Goal: Browse casually

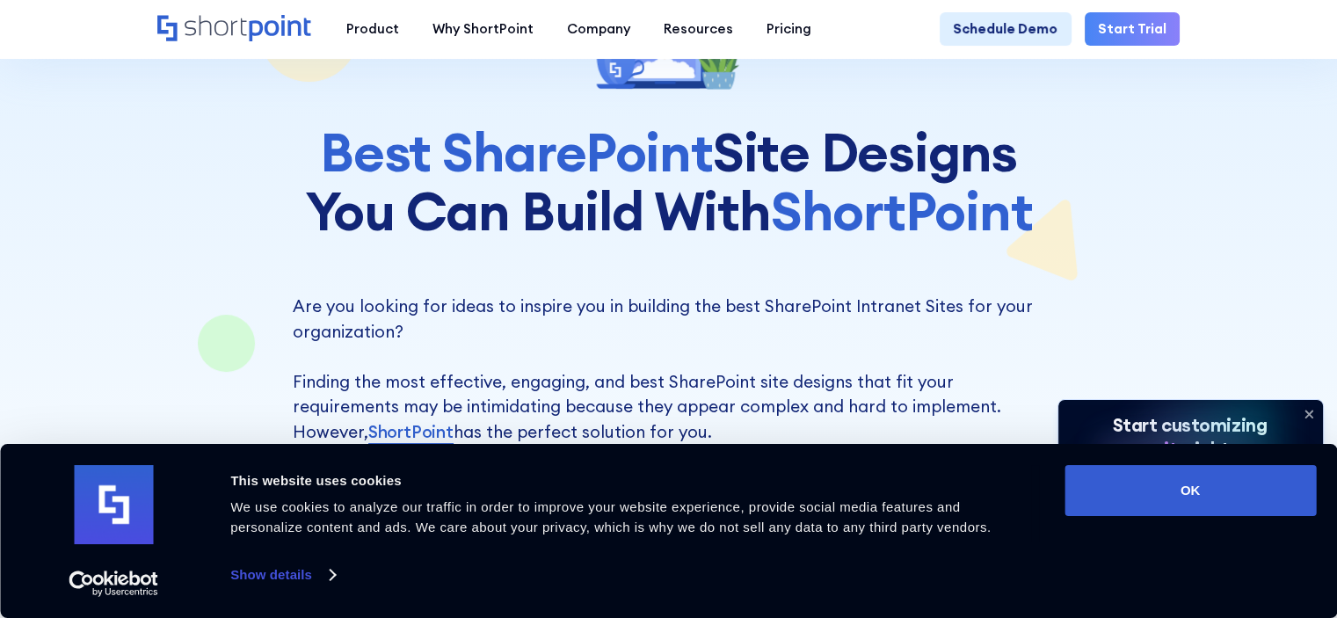
scroll to position [176, 0]
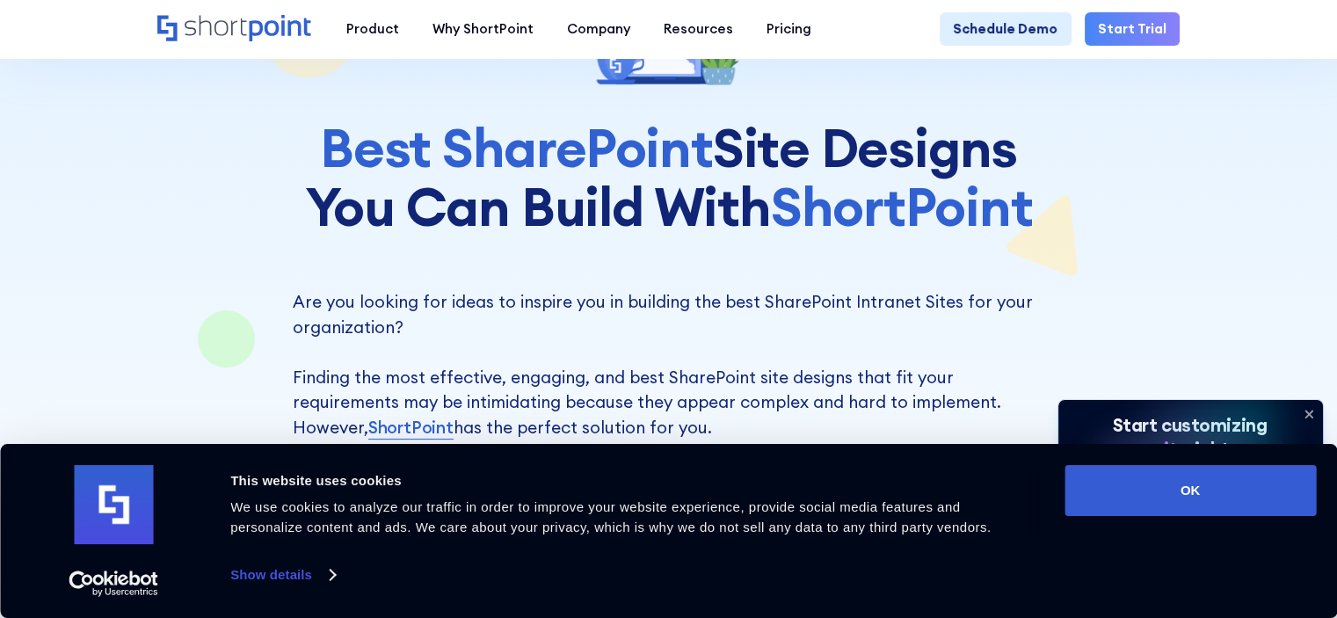
click at [1308, 410] on icon at bounding box center [1309, 414] width 28 height 28
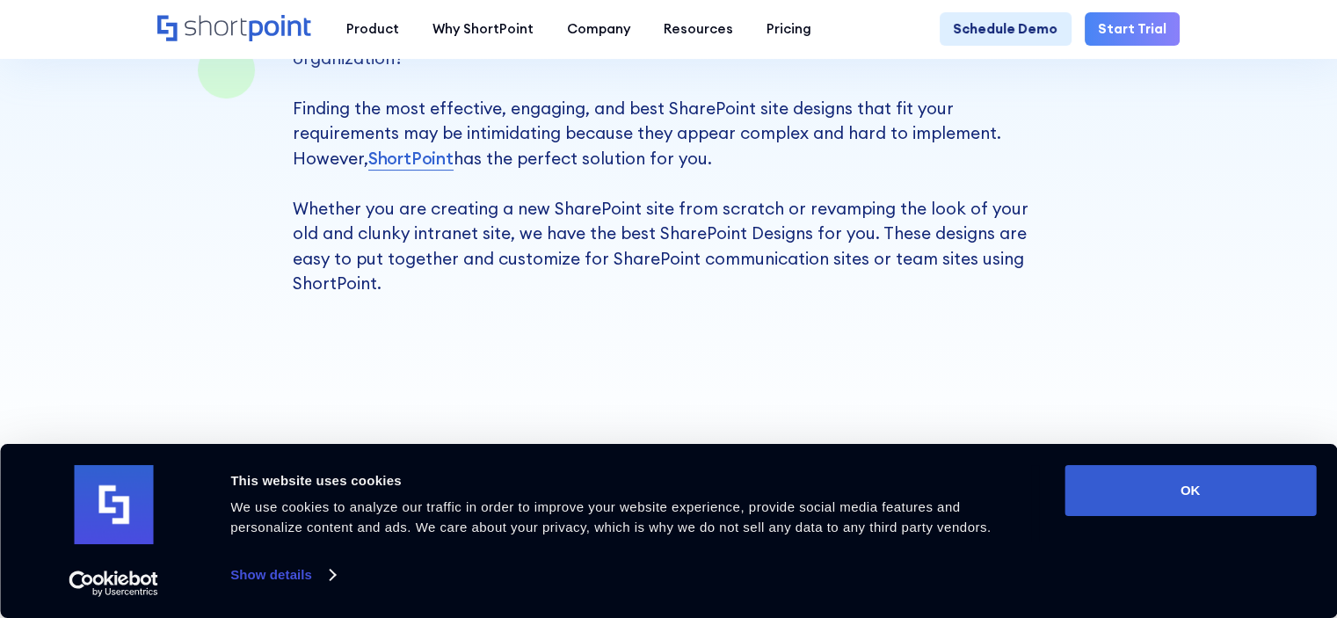
scroll to position [527, 0]
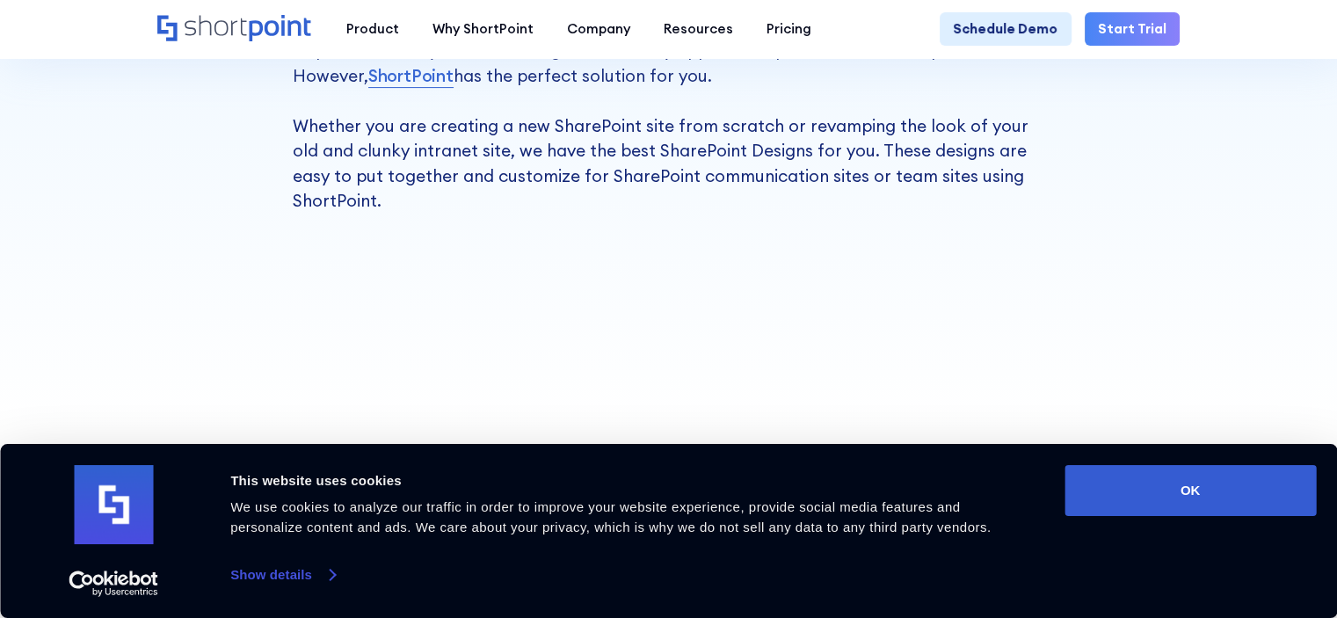
click at [310, 567] on link "Show details" at bounding box center [282, 575] width 104 height 26
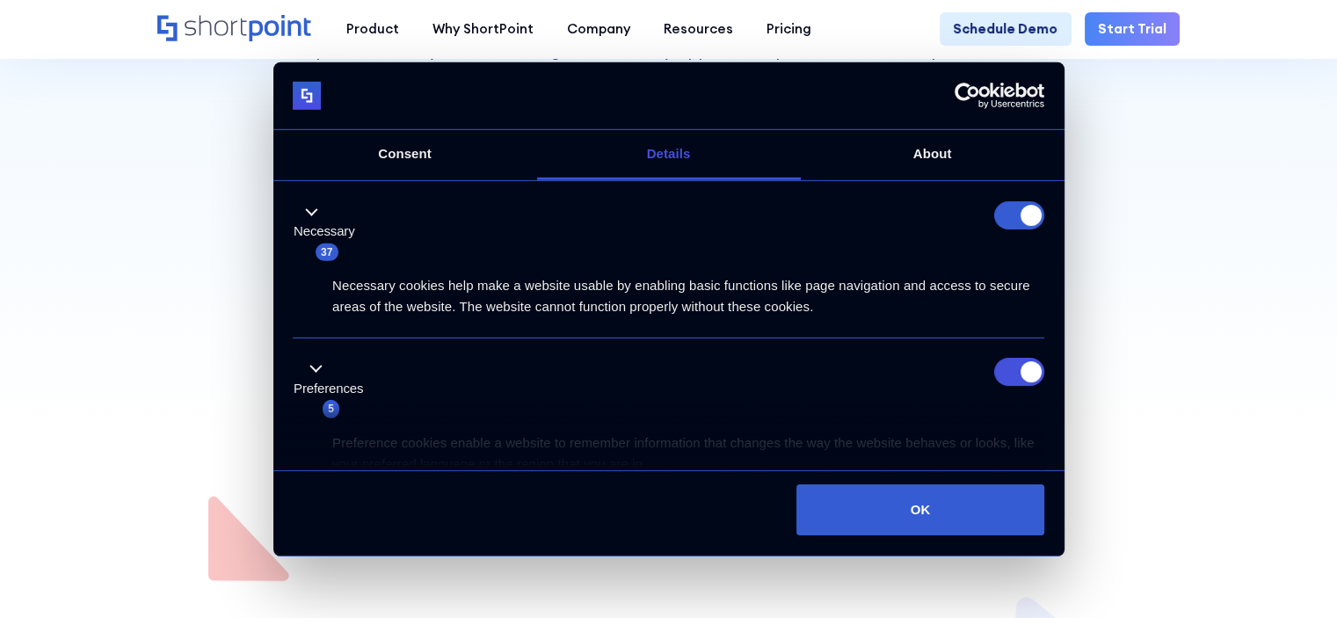
click at [1023, 217] on form at bounding box center [1019, 215] width 50 height 28
click at [1030, 365] on input "Preferences" at bounding box center [1019, 372] width 50 height 28
checkbox input "false"
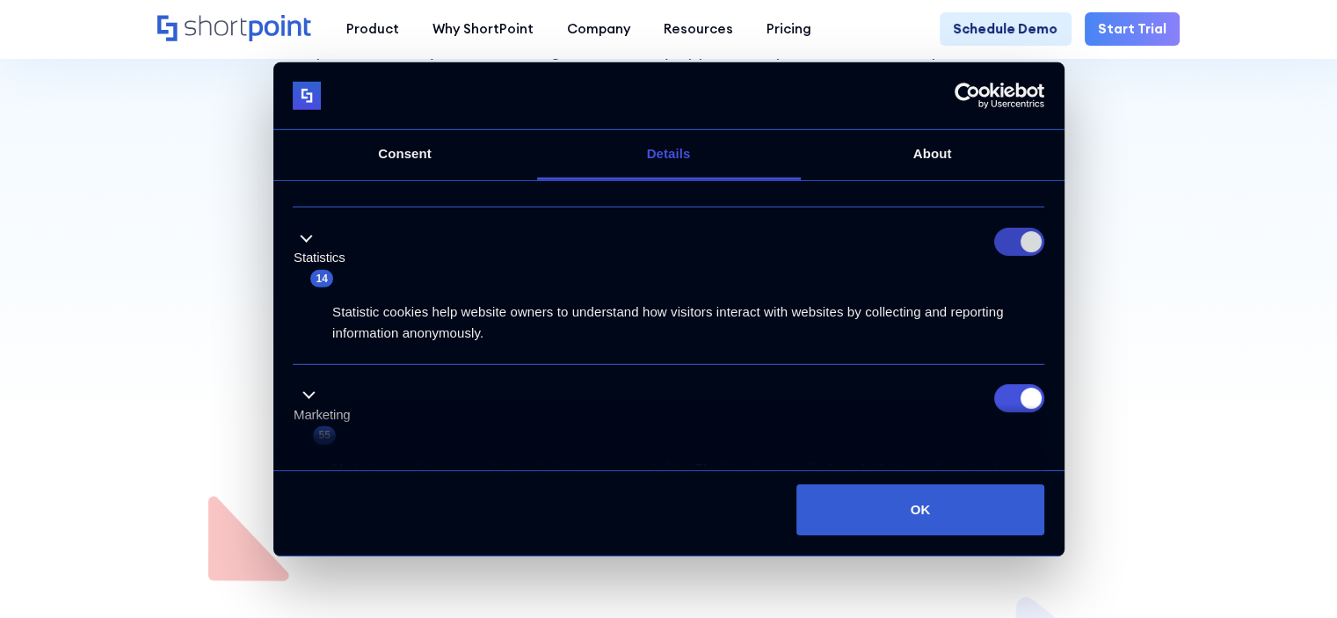
scroll to position [264, 0]
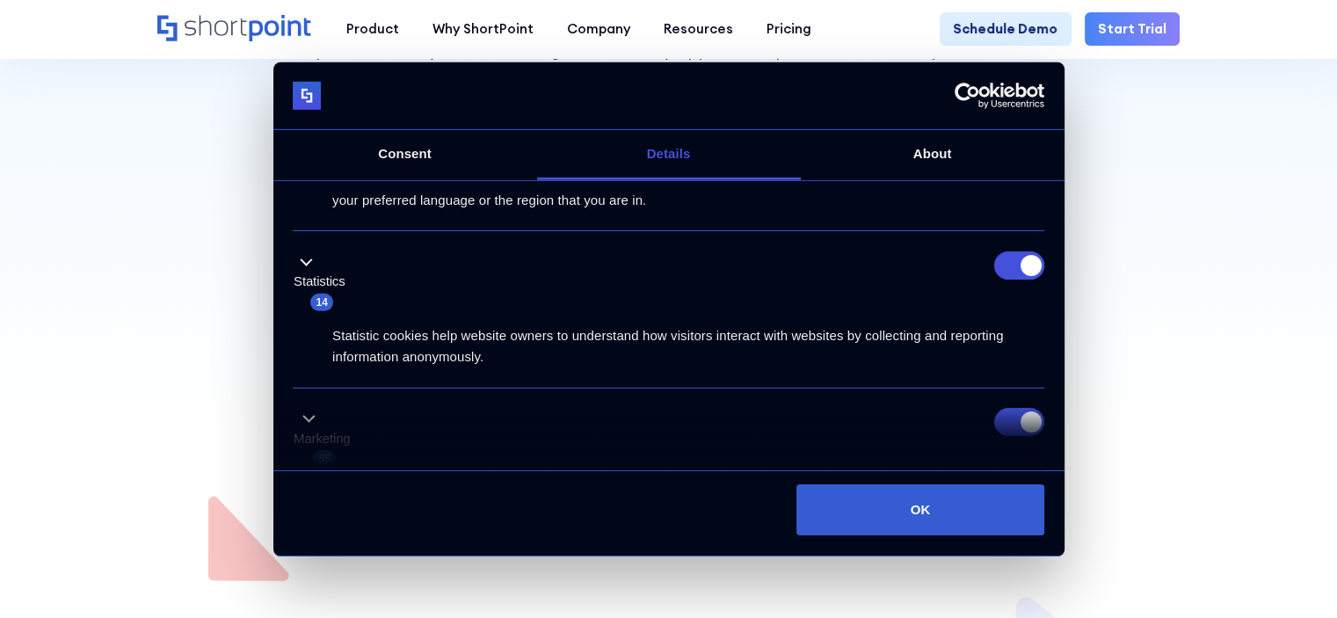
drag, startPoint x: 1013, startPoint y: 257, endPoint x: 1019, endPoint y: 355, distance: 98.6
click at [1013, 258] on input "Statistics" at bounding box center [1019, 265] width 50 height 28
checkbox input "false"
click at [1014, 414] on input "Marketing" at bounding box center [1019, 422] width 50 height 28
checkbox input "false"
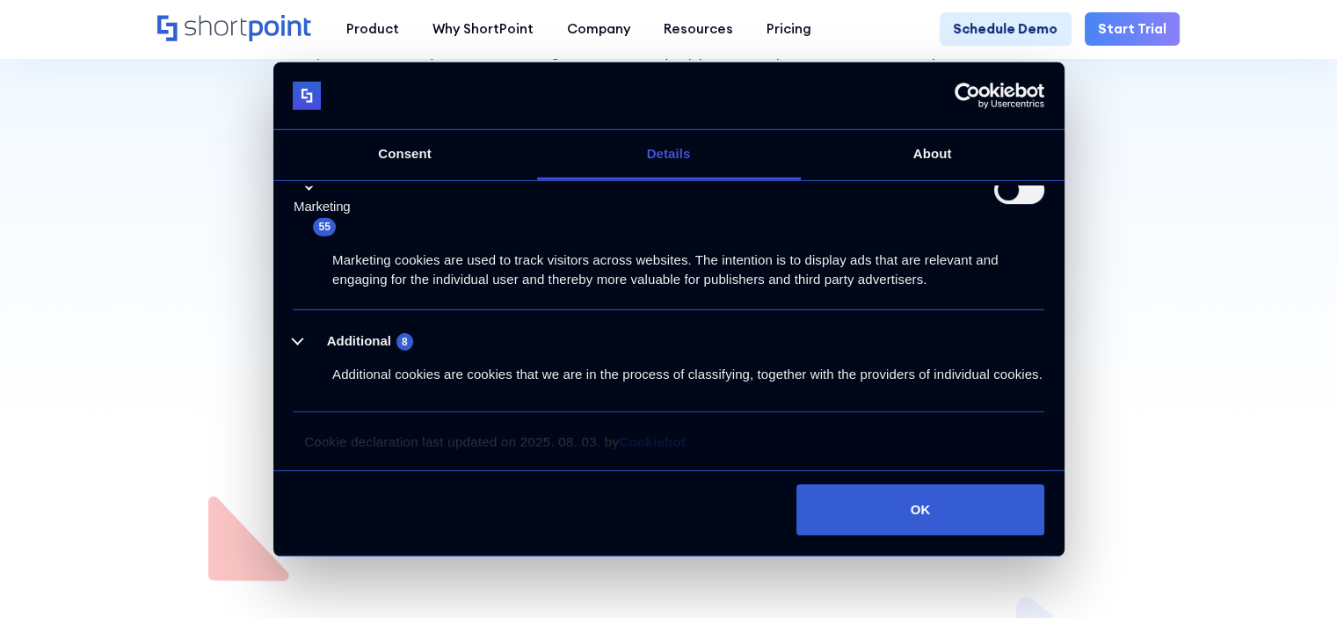
scroll to position [513, 0]
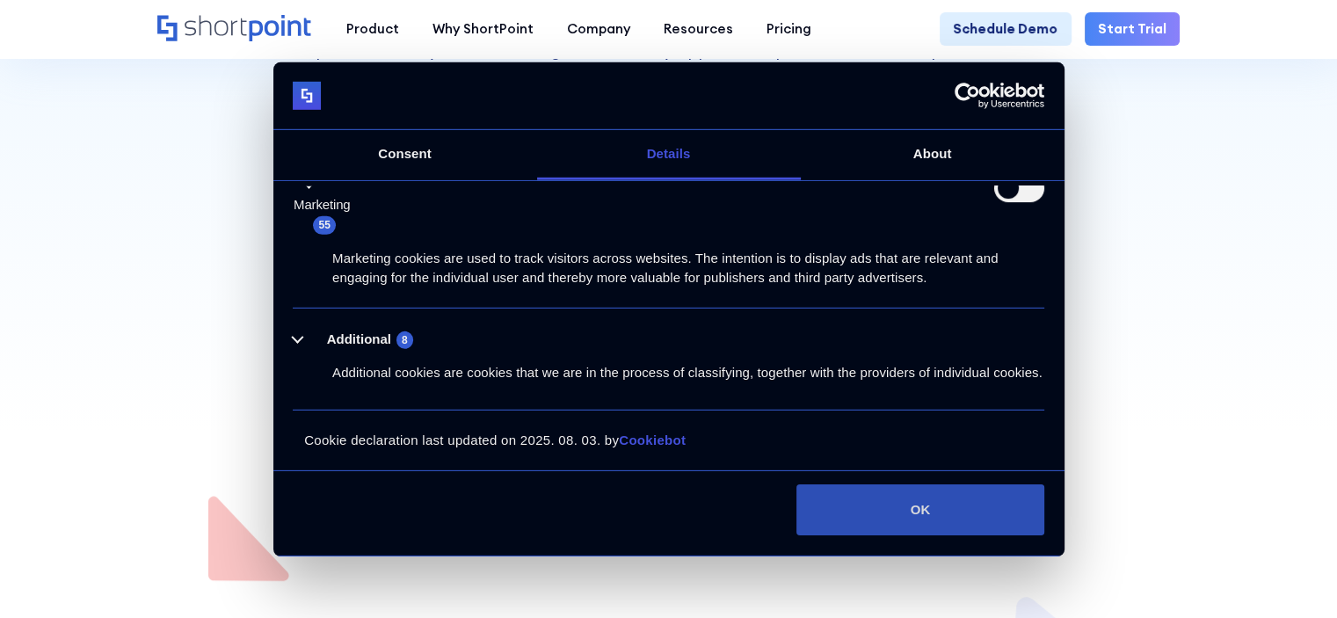
click at [940, 498] on button "OK" at bounding box center [920, 509] width 248 height 51
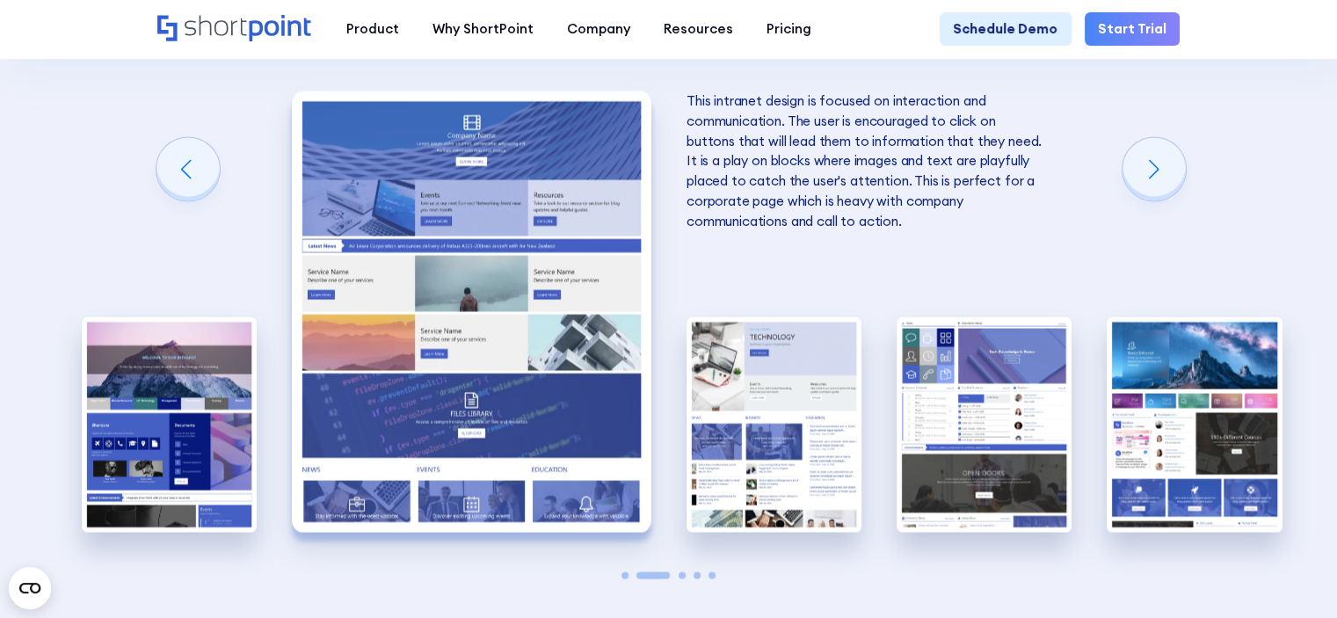
scroll to position [3428, 0]
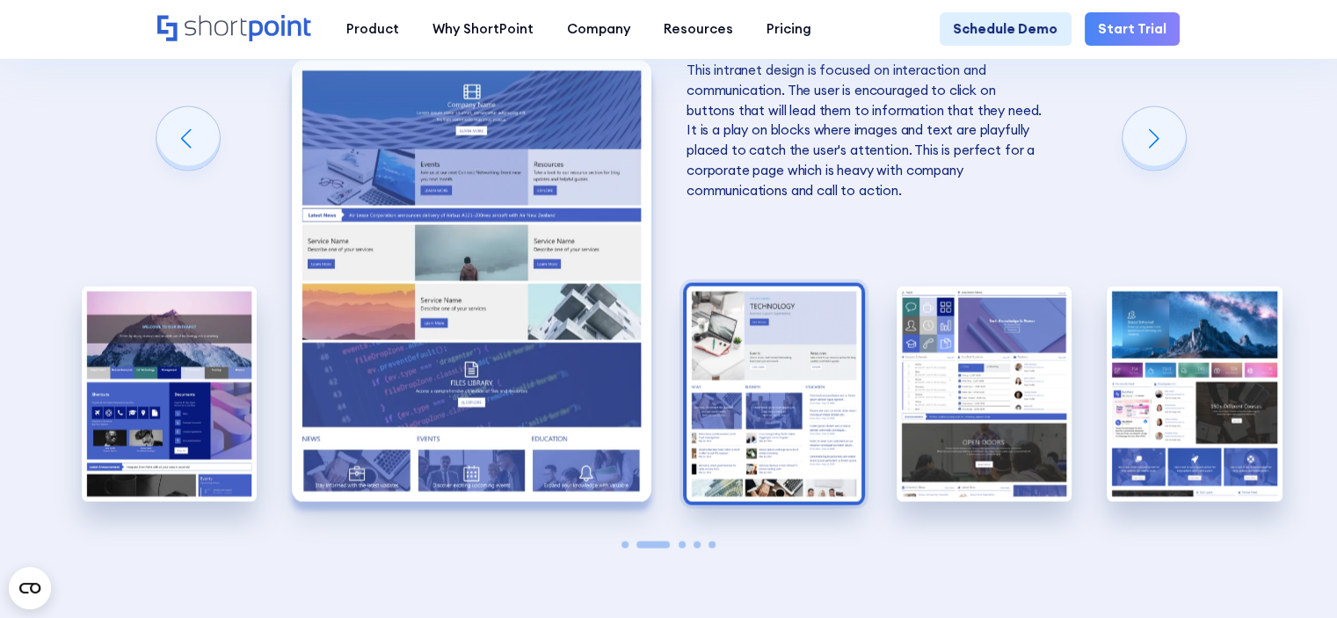
click at [787, 367] on img "3 / 5" at bounding box center [773, 394] width 175 height 215
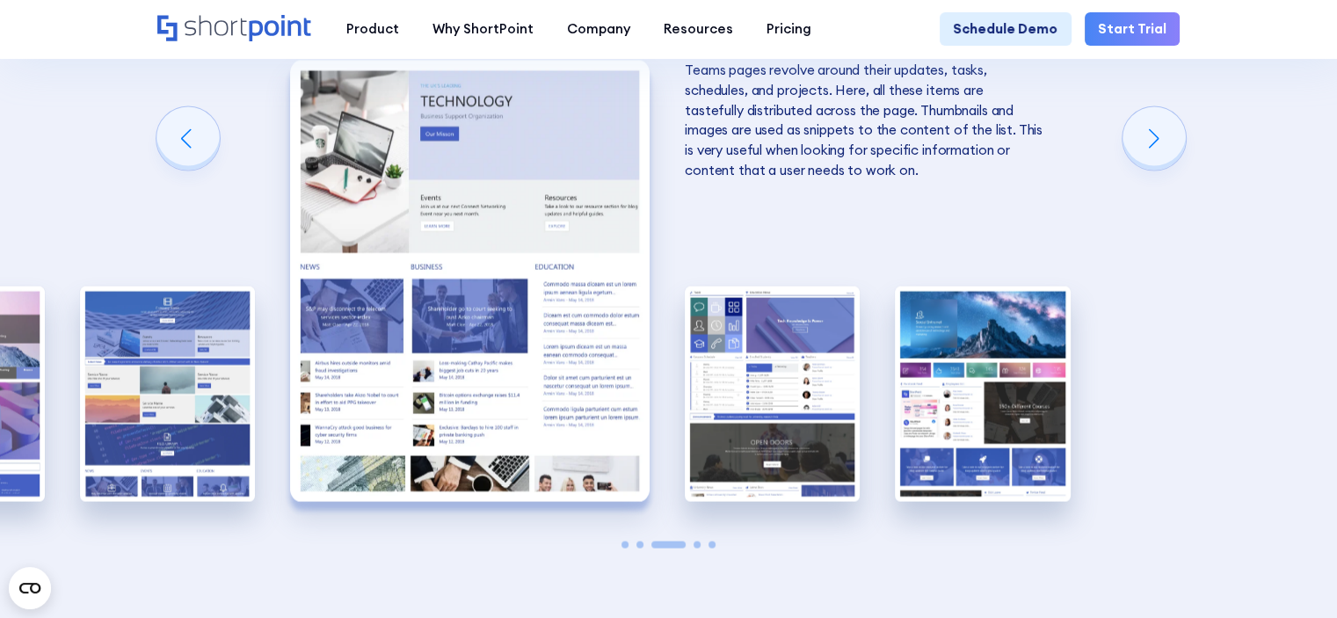
click at [787, 367] on img "4 / 5" at bounding box center [772, 394] width 175 height 215
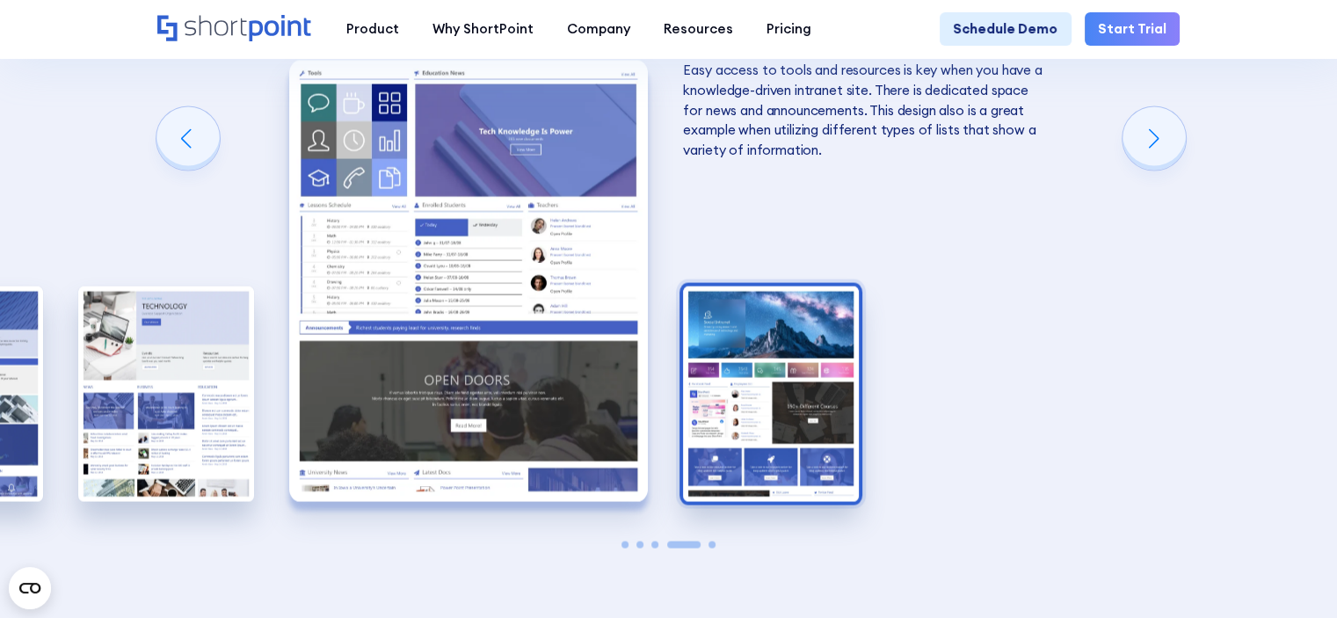
click at [858, 365] on img "5 / 5" at bounding box center [770, 394] width 175 height 215
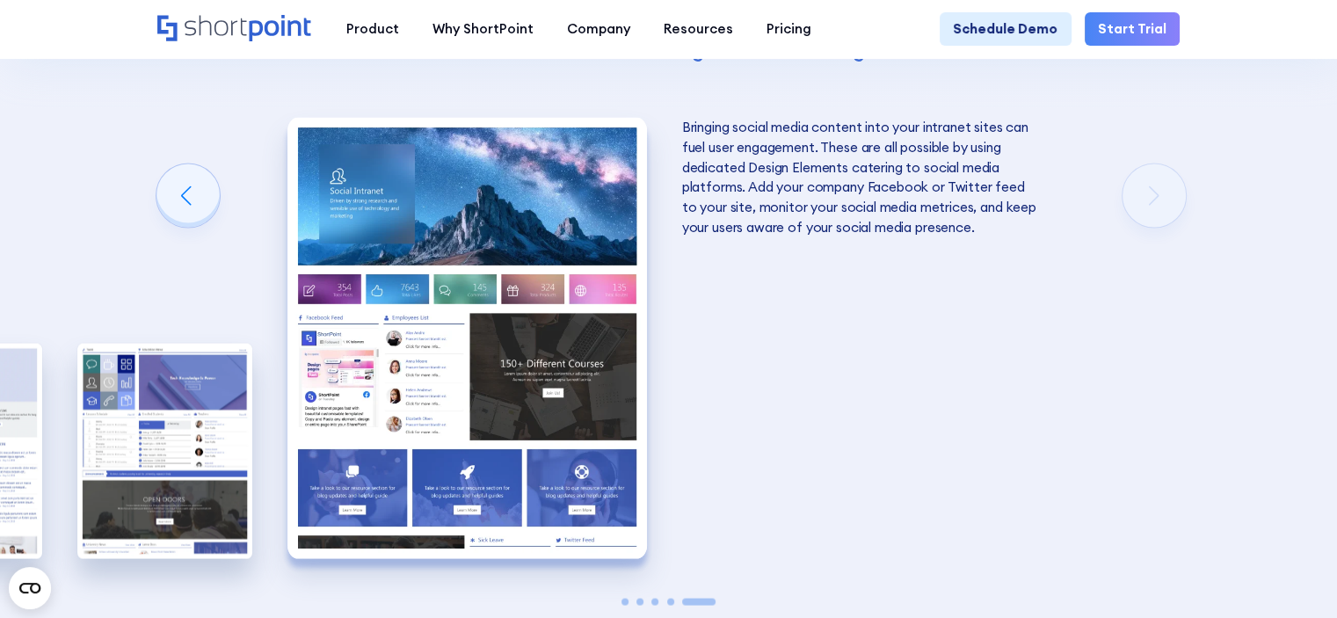
scroll to position [3340, 0]
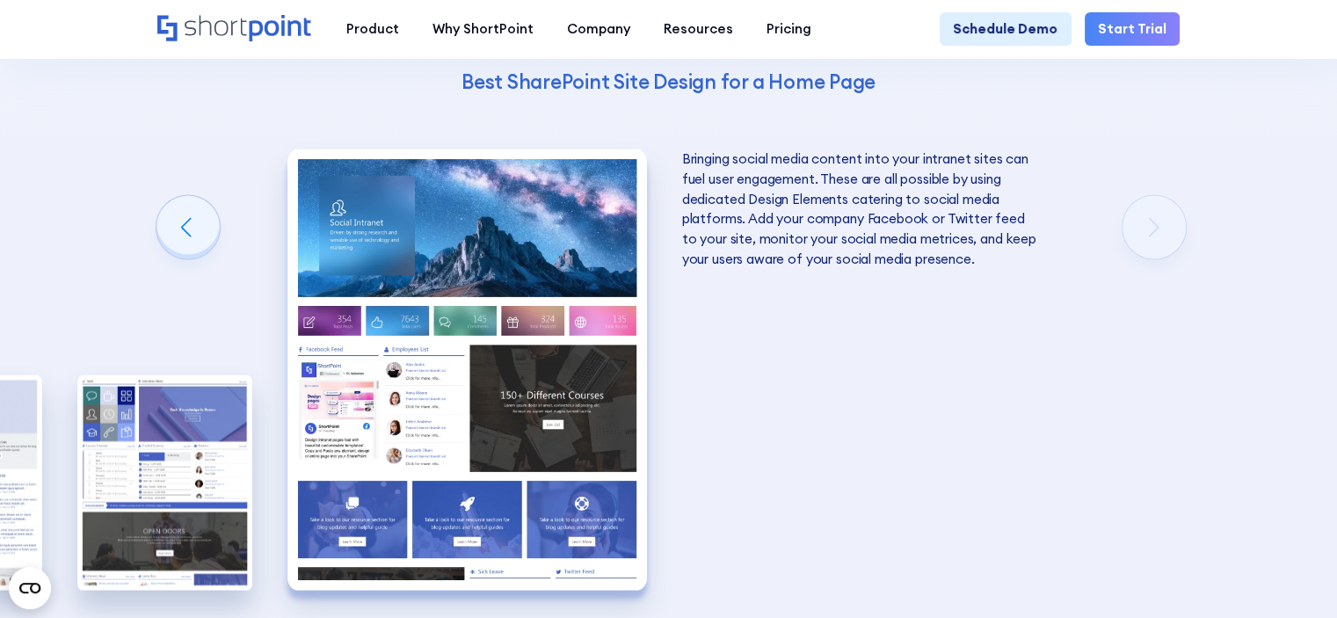
click at [384, 347] on img "5 / 5" at bounding box center [466, 369] width 359 height 441
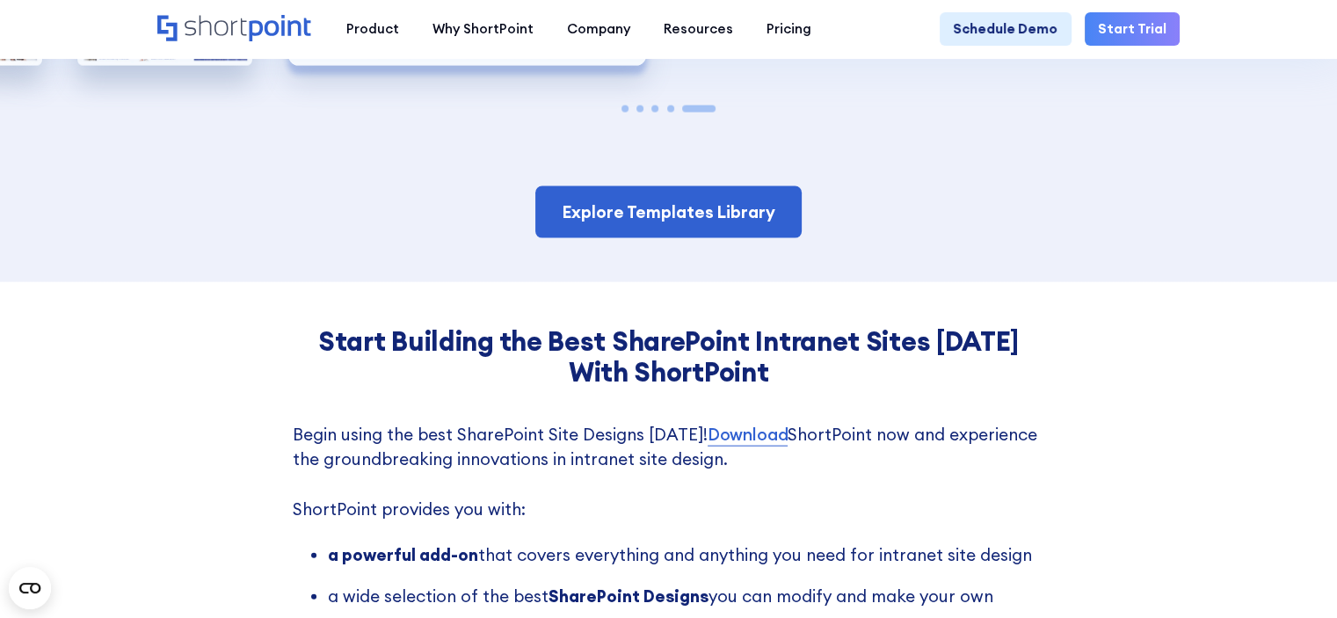
scroll to position [3867, 0]
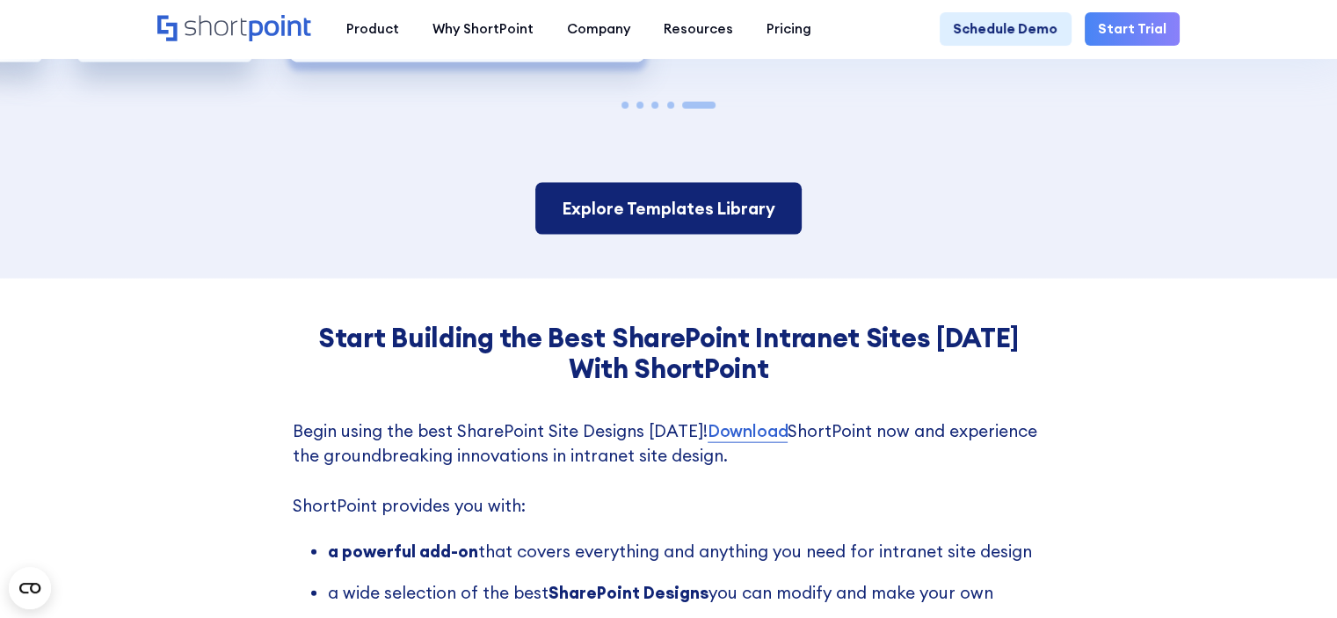
click at [635, 217] on link "Explore Templates Library" at bounding box center [668, 209] width 266 height 52
